Goal: Understand process/instructions: Learn about a topic

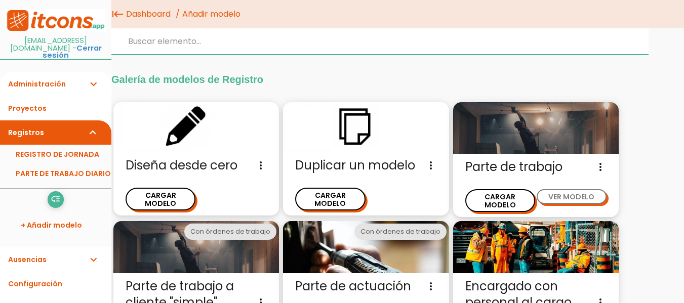
click at [193, 36] on input "search" at bounding box center [379, 41] width 537 height 26
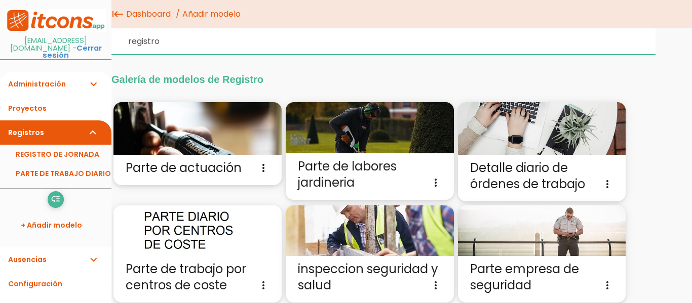
type input "registro"
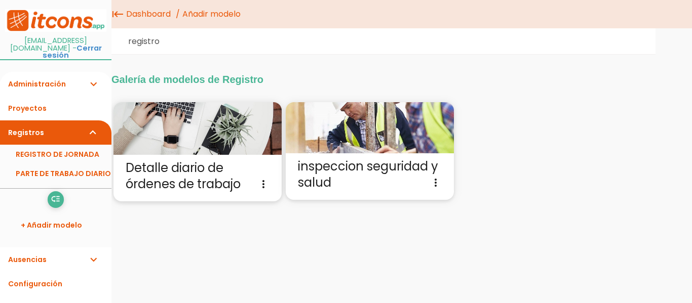
click at [192, 136] on img at bounding box center [197, 128] width 168 height 53
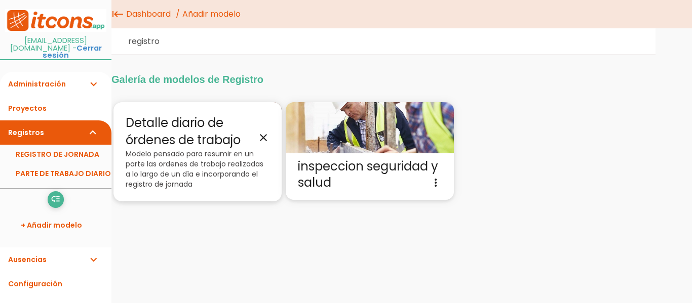
click at [168, 160] on p "Modelo pensado para resumir en un parte las ordenes de trabajo realizadas a lo …" at bounding box center [198, 169] width 144 height 40
click at [258, 136] on icon "close" at bounding box center [263, 138] width 12 height 12
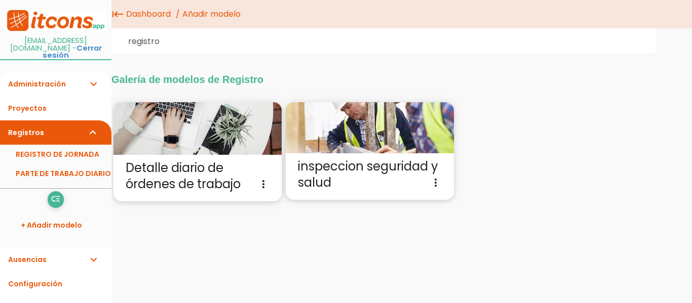
click at [218, 125] on img at bounding box center [197, 128] width 168 height 53
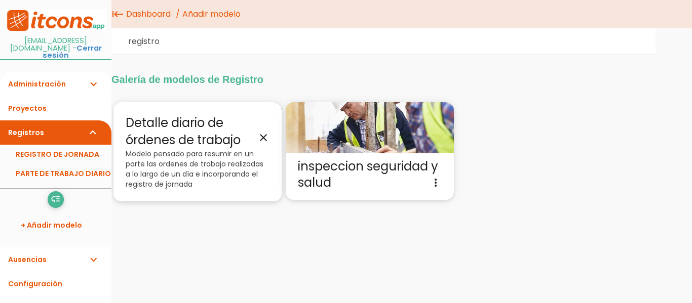
click at [160, 157] on p "Modelo pensado para resumir en un parte las ordenes de trabajo realizadas a lo …" at bounding box center [198, 169] width 144 height 40
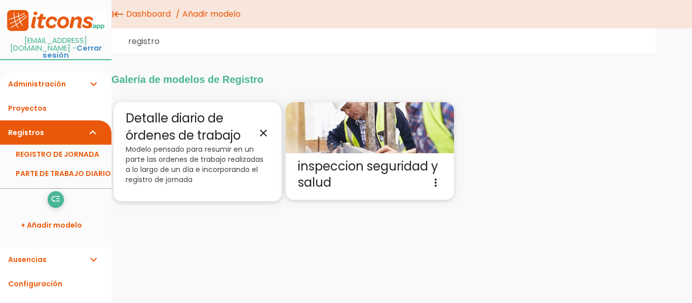
scroll to position [6, 0]
click at [200, 144] on p "Modelo pensado para resumir en un parte las ordenes de trabajo realizadas a lo …" at bounding box center [198, 164] width 144 height 40
click at [257, 132] on icon "close" at bounding box center [263, 132] width 12 height 12
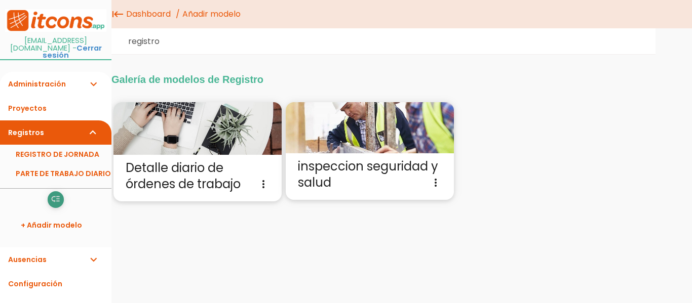
click at [57, 194] on link "low_priority Reordenar" at bounding box center [56, 199] width 16 height 16
